Goal: Task Accomplishment & Management: Complete application form

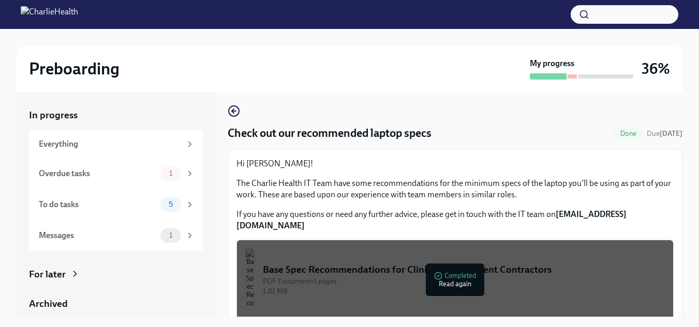
scroll to position [19, 0]
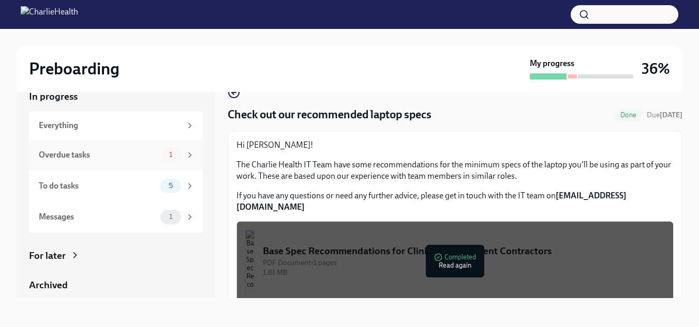
click at [171, 154] on div "1" at bounding box center [170, 155] width 21 height 14
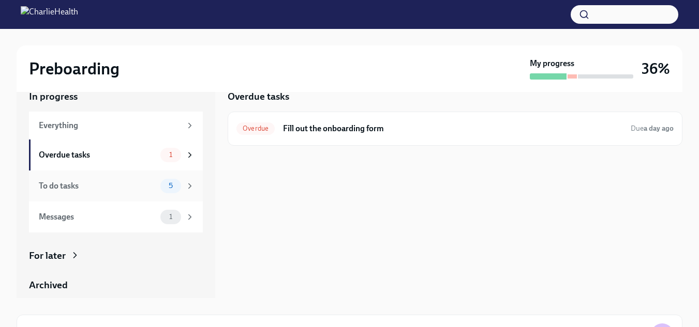
click at [165, 186] on span "5" at bounding box center [170, 186] width 17 height 8
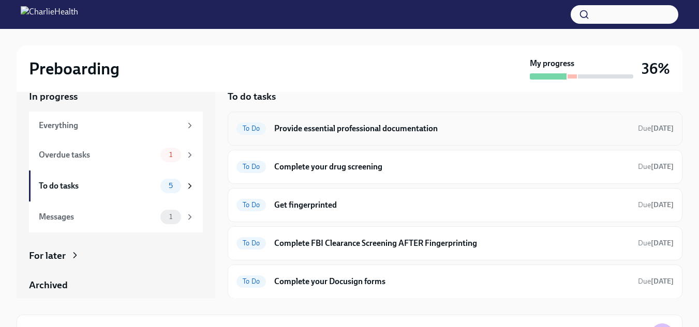
click at [252, 127] on span "To Do" at bounding box center [250, 129] width 29 height 8
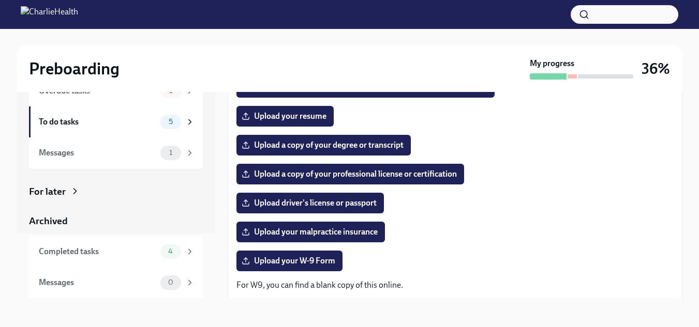
scroll to position [120, 0]
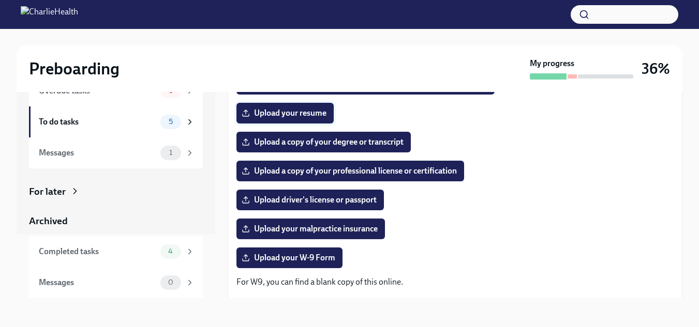
click at [311, 109] on span "Upload your resume" at bounding box center [285, 113] width 83 height 10
click at [0, 0] on input "Upload your resume" at bounding box center [0, 0] width 0 height 0
click at [356, 169] on span "Upload a copy of your professional license or certification" at bounding box center [350, 171] width 213 height 10
click at [0, 0] on input "Upload a copy of your professional license or certification" at bounding box center [0, 0] width 0 height 0
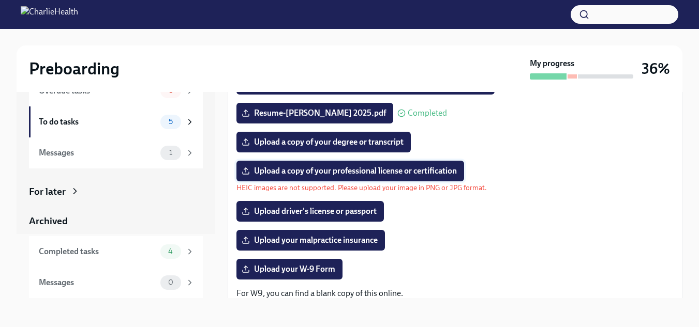
click at [401, 169] on span "Upload a copy of your professional license or certification" at bounding box center [350, 171] width 213 height 10
click at [0, 0] on input "Upload a copy of your professional license or certification" at bounding box center [0, 0] width 0 height 0
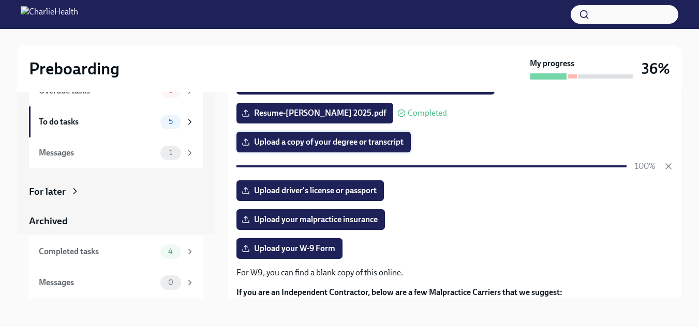
click at [388, 145] on span "Upload a copy of your degree or transcript" at bounding box center [324, 142] width 160 height 10
click at [0, 0] on input "Upload a copy of your degree or transcript" at bounding box center [0, 0] width 0 height 0
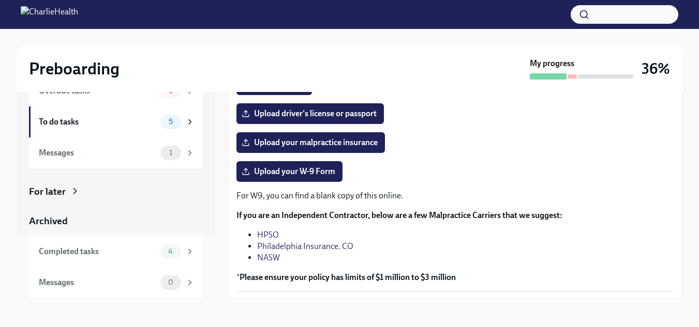
scroll to position [220, 0]
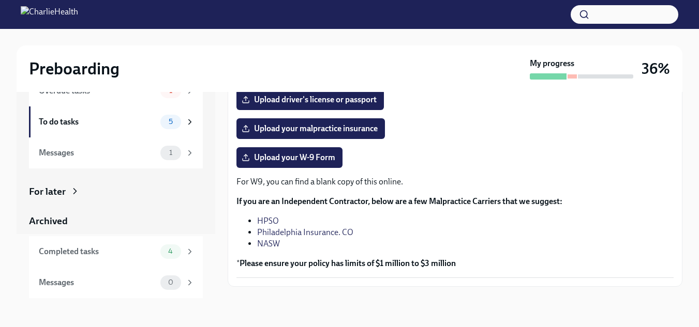
click at [268, 220] on link "HPSO" at bounding box center [268, 221] width 22 height 10
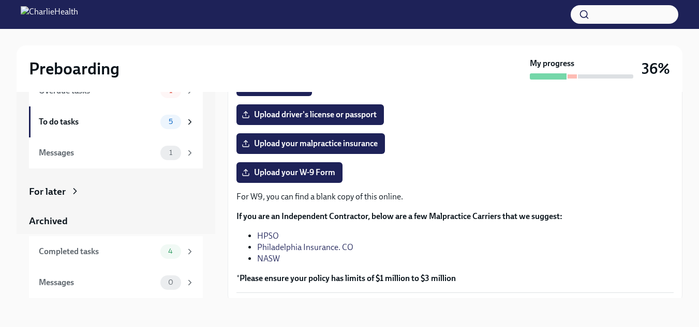
scroll to position [204, 0]
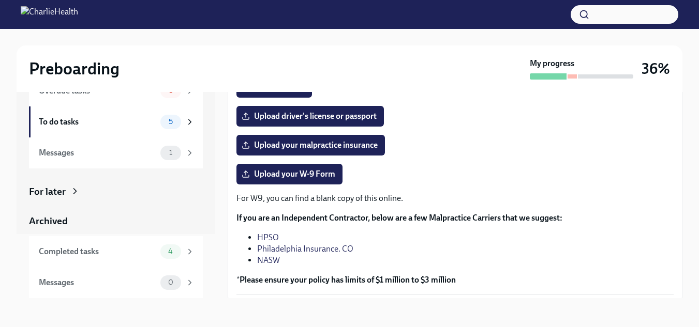
click at [342, 248] on link "Philadelphia Insurance. CO" at bounding box center [305, 249] width 96 height 10
click at [273, 261] on link "NASW" at bounding box center [268, 260] width 23 height 10
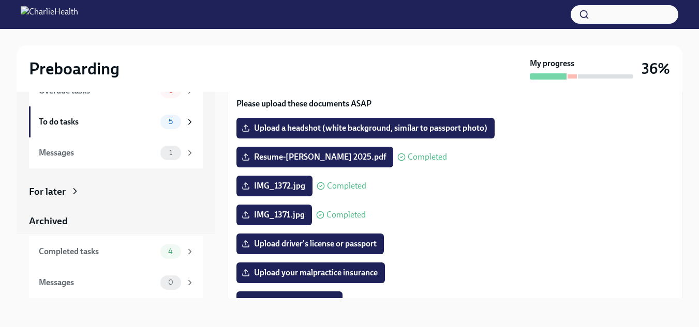
scroll to position [242, 0]
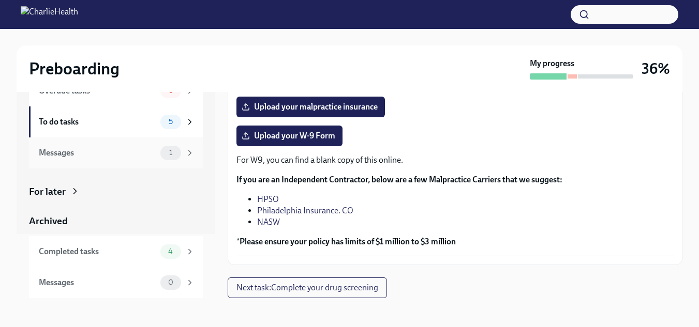
click at [172, 154] on div "1" at bounding box center [170, 153] width 21 height 14
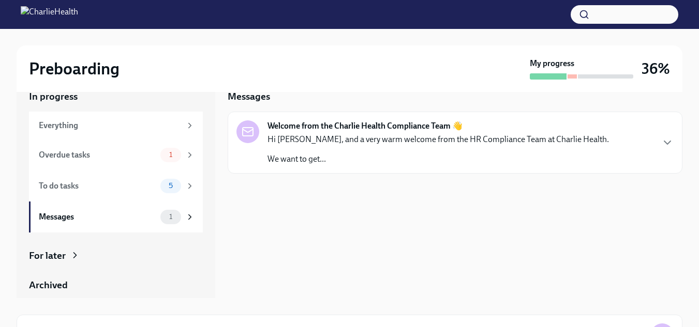
click at [331, 147] on div "Hi [PERSON_NAME], and a very warm welcome from the HR Compliance Team at Charli…" at bounding box center [437, 149] width 341 height 31
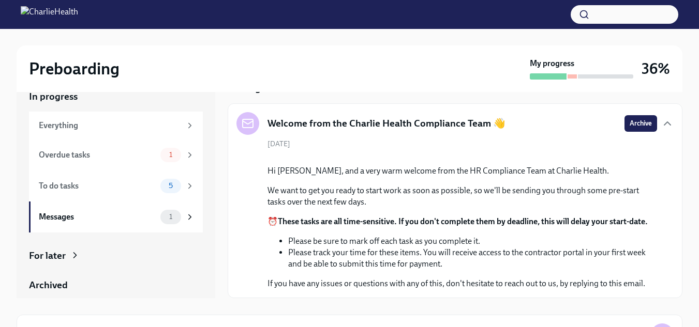
scroll to position [129, 0]
click at [89, 280] on div "Archived" at bounding box center [116, 285] width 174 height 13
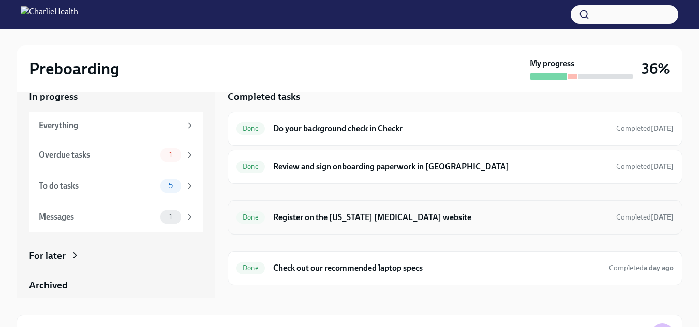
click at [388, 218] on h6 "Register on the [US_STATE] [MEDICAL_DATA] website" at bounding box center [440, 217] width 335 height 11
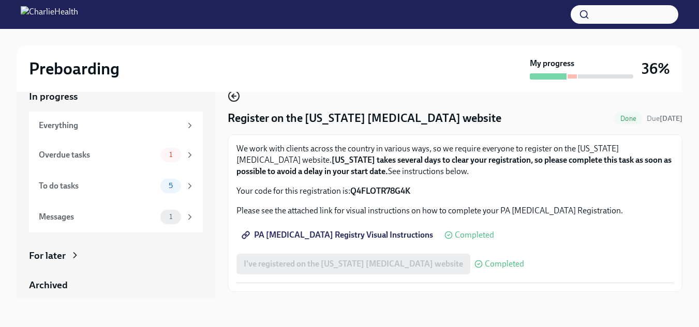
click at [232, 98] on icon "button" at bounding box center [234, 96] width 12 height 12
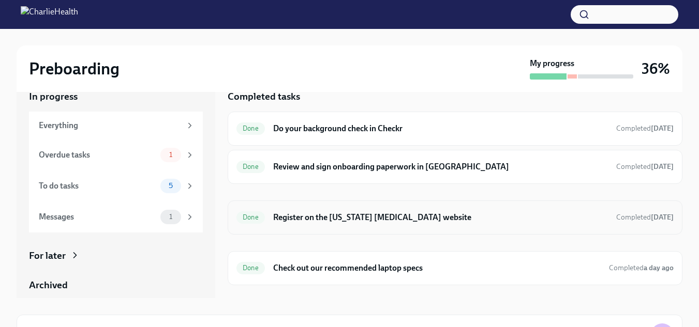
click at [250, 215] on span "Done" at bounding box center [250, 218] width 28 height 8
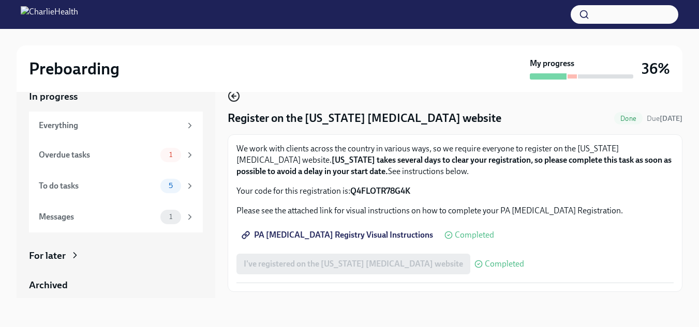
click at [235, 95] on icon "button" at bounding box center [234, 96] width 12 height 12
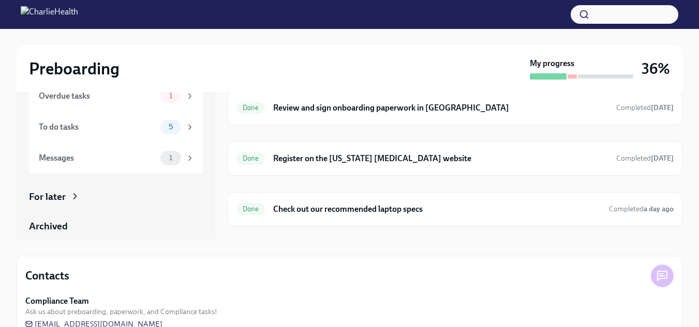
scroll to position [48, 0]
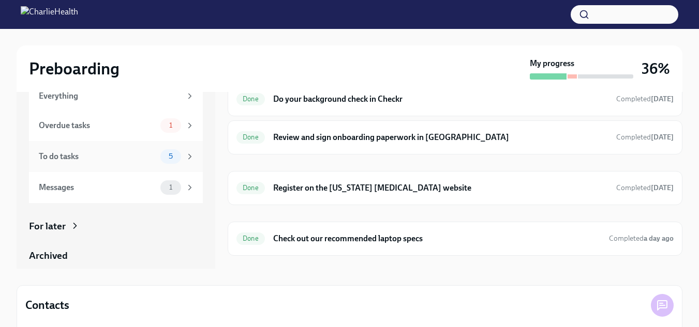
click at [166, 156] on span "5" at bounding box center [170, 157] width 17 height 8
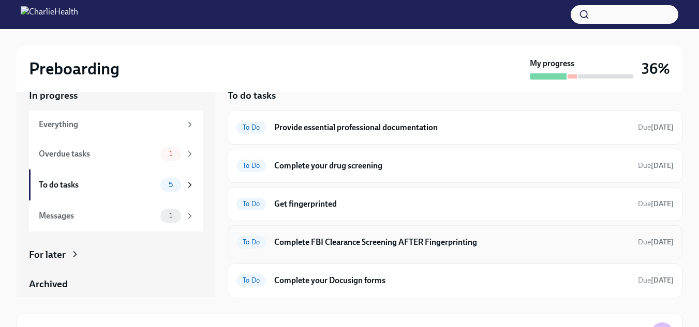
scroll to position [18, 0]
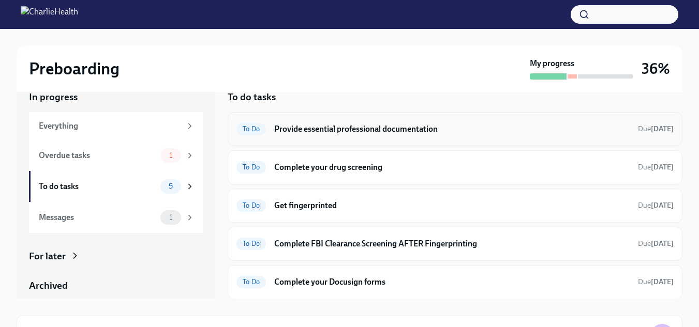
click at [415, 130] on h6 "Provide essential professional documentation" at bounding box center [451, 129] width 355 height 11
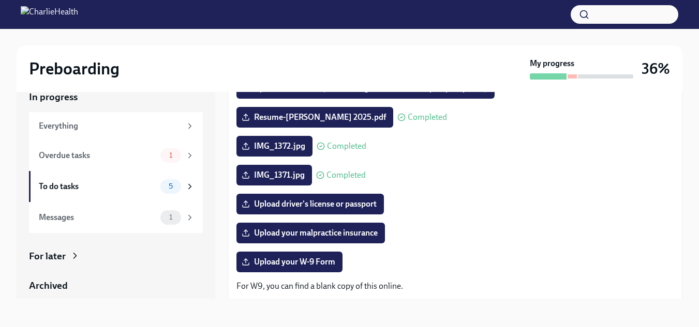
scroll to position [118, 0]
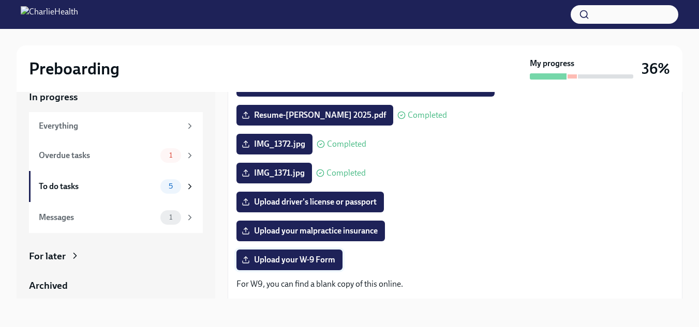
click at [285, 265] on span "Upload your W-9 Form" at bounding box center [290, 260] width 92 height 10
click at [0, 0] on input "Upload your W-9 Form" at bounding box center [0, 0] width 0 height 0
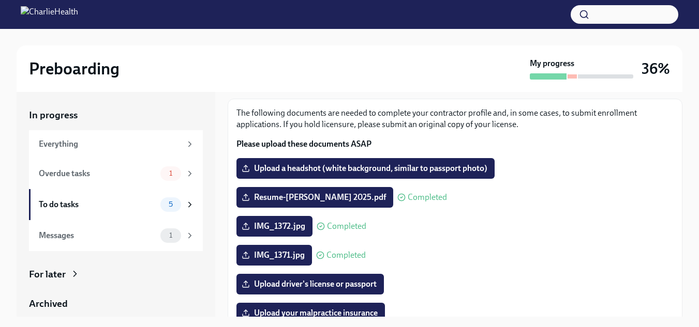
scroll to position [36, 0]
